Goal: Transaction & Acquisition: Purchase product/service

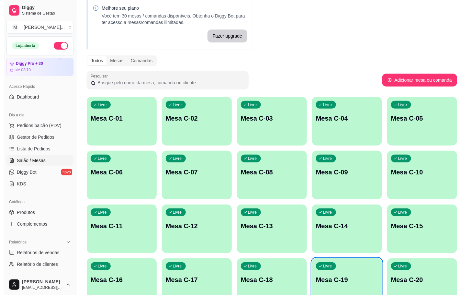
scroll to position [176, 0]
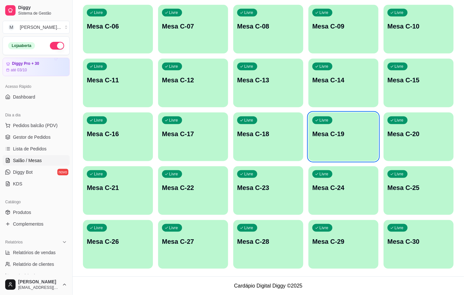
click at [243, 248] on div "Livre Mesa C-28" at bounding box center [268, 240] width 70 height 41
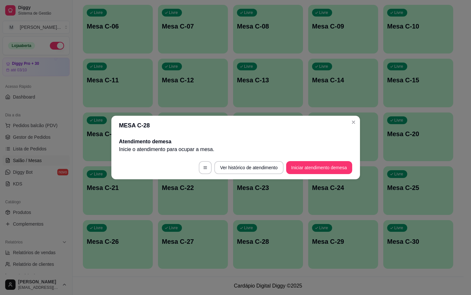
click at [340, 175] on footer "Ver histórico de atendimento Iniciar atendimento de mesa" at bounding box center [235, 167] width 249 height 23
click at [339, 174] on footer "Ver histórico de atendimento Iniciar atendimento de mesa" at bounding box center [235, 167] width 249 height 23
click at [330, 165] on button "Iniciar atendimento de mesa" at bounding box center [319, 167] width 66 height 13
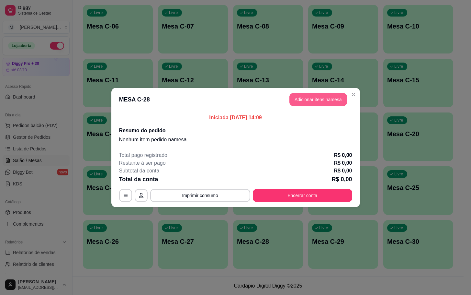
click at [340, 103] on button "Adicionar itens na mesa" at bounding box center [318, 99] width 58 height 13
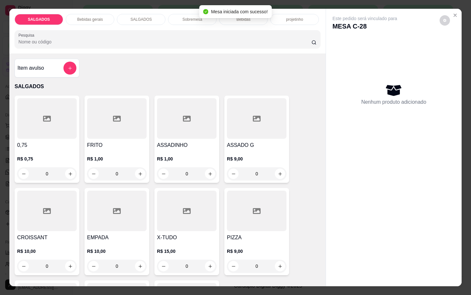
click at [233, 126] on div at bounding box center [257, 118] width 60 height 40
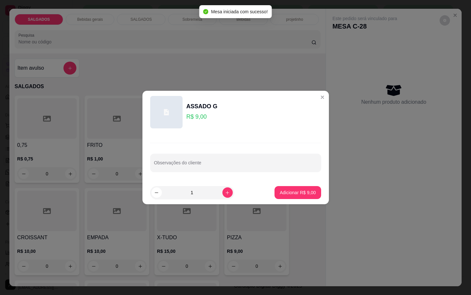
click at [229, 194] on div "1" at bounding box center [207, 192] width 114 height 13
click at [227, 194] on div "1" at bounding box center [191, 192] width 81 height 13
click at [225, 194] on icon "increase-product-quantity" at bounding box center [227, 192] width 5 height 5
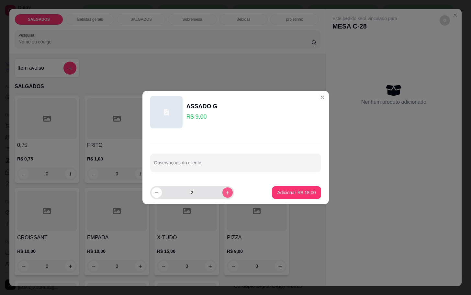
type input "2"
click at [292, 194] on p "Adicionar R$ 18,00" at bounding box center [296, 192] width 39 height 6
type input "2"
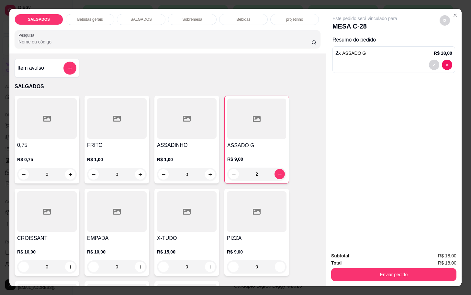
click at [97, 150] on div "R$ 1,00 0" at bounding box center [117, 165] width 60 height 31
drag, startPoint x: 151, startPoint y: 125, endPoint x: 155, endPoint y: 125, distance: 3.9
click at [155, 125] on div "ASSADINHO R$ 1,00 0" at bounding box center [186, 139] width 65 height 88
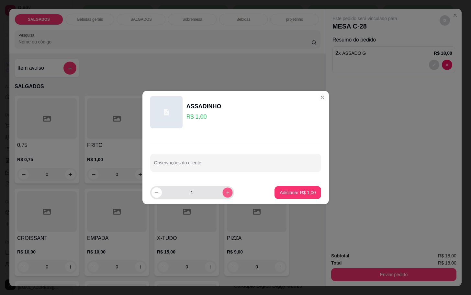
click at [222, 193] on button "increase-product-quantity" at bounding box center [227, 192] width 10 height 10
click at [225, 193] on icon "increase-product-quantity" at bounding box center [227, 192] width 5 height 5
click at [222, 193] on button "increase-product-quantity" at bounding box center [227, 192] width 10 height 10
click at [222, 192] on button "increase-product-quantity" at bounding box center [227, 192] width 10 height 10
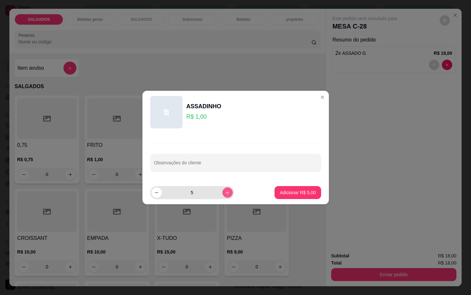
type input "6"
click at [307, 189] on p "Adicionar R$ 6,00" at bounding box center [297, 192] width 35 height 6
type input "6"
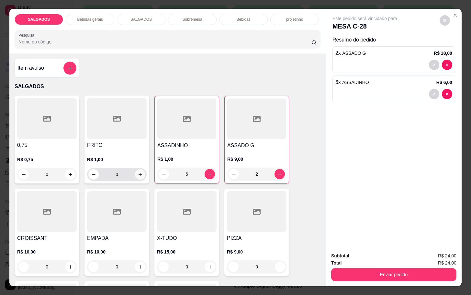
click at [138, 172] on icon "increase-product-quantity" at bounding box center [140, 174] width 5 height 5
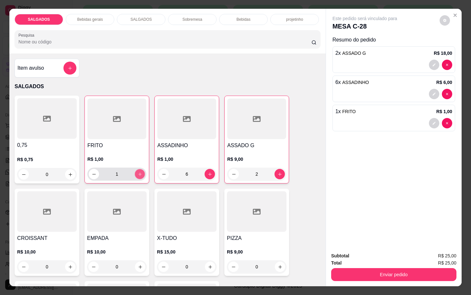
click at [138, 172] on icon "increase-product-quantity" at bounding box center [140, 174] width 5 height 5
type input "2"
click at [77, 17] on p "Bebidas gerais" at bounding box center [90, 19] width 26 height 5
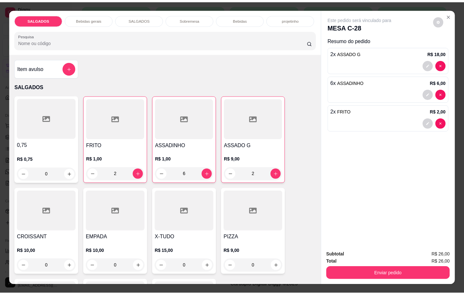
scroll to position [16, 0]
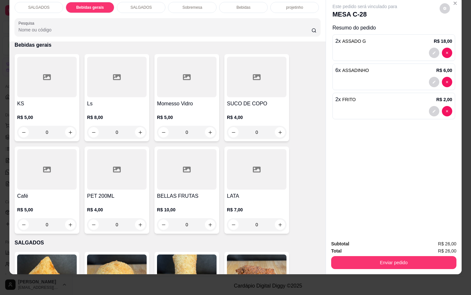
click at [204, 78] on div at bounding box center [187, 77] width 60 height 40
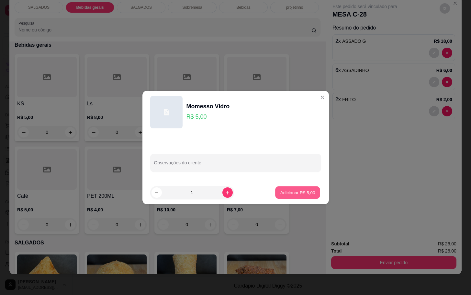
click at [311, 189] on button "Adicionar R$ 5,00" at bounding box center [297, 192] width 45 height 13
type input "1"
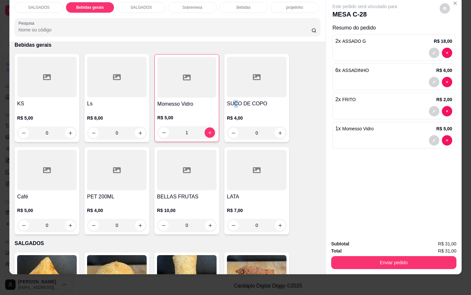
click at [233, 100] on h4 "SUCO DE COPO" at bounding box center [257, 104] width 60 height 8
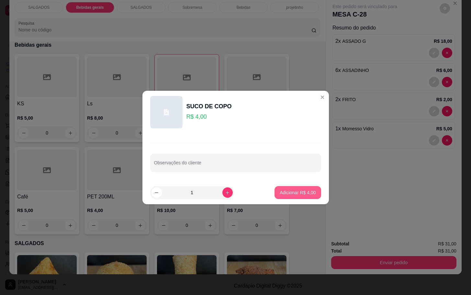
click at [303, 190] on p "Adicionar R$ 4,00" at bounding box center [298, 192] width 36 height 6
type input "1"
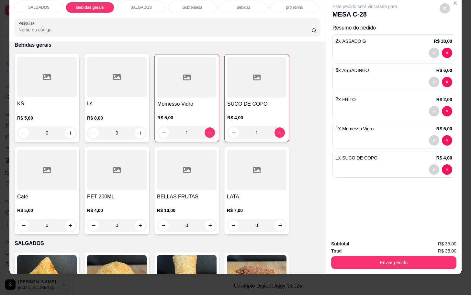
click at [386, 247] on div "Total R$ 35,00" at bounding box center [393, 250] width 125 height 7
click at [388, 256] on button "Enviar pedido" at bounding box center [393, 262] width 121 height 13
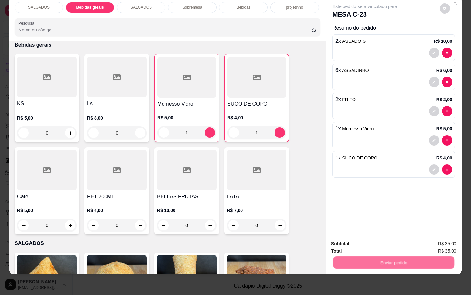
click at [378, 243] on button "Não registrar e enviar pedido" at bounding box center [371, 239] width 67 height 12
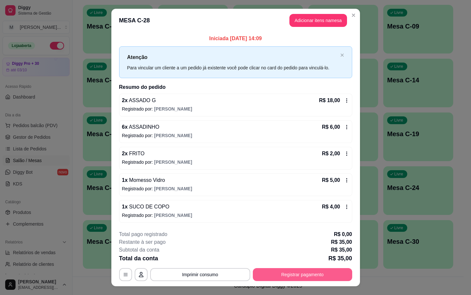
click at [298, 264] on div "**********" at bounding box center [235, 255] width 233 height 50
click at [298, 273] on button "Registrar pagamento" at bounding box center [302, 274] width 99 height 13
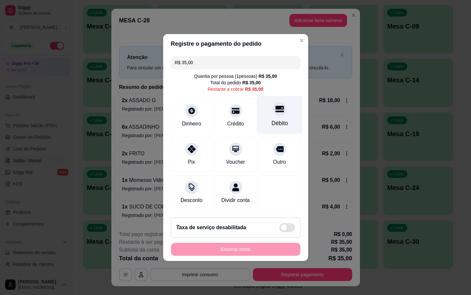
click at [287, 112] on div "Débito" at bounding box center [280, 115] width 46 height 38
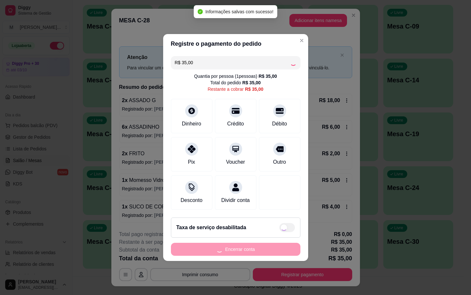
type input "R$ 0,00"
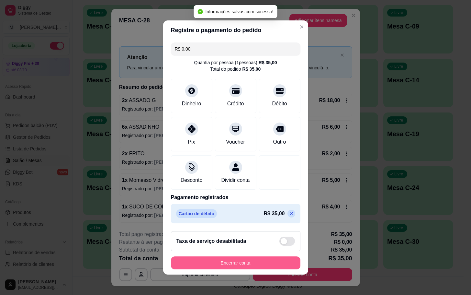
click at [238, 263] on button "Encerrar conta" at bounding box center [235, 262] width 129 height 13
